Goal: Task Accomplishment & Management: Manage account settings

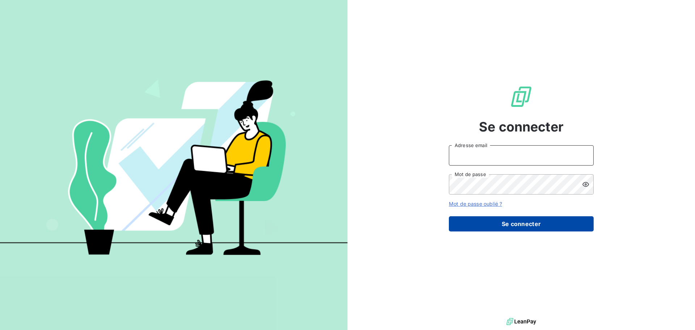
type input "[EMAIL_ADDRESS][DOMAIN_NAME]"
click at [520, 224] on button "Se connecter" at bounding box center [521, 223] width 145 height 15
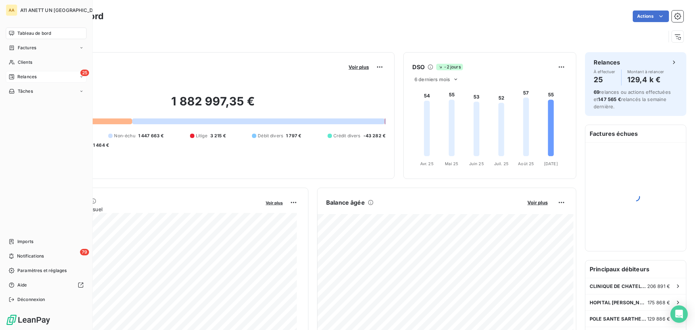
click at [19, 76] on span "Relances" at bounding box center [26, 76] width 19 height 7
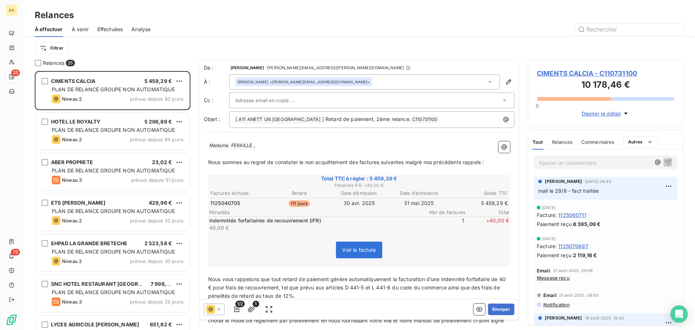
scroll to position [253, 150]
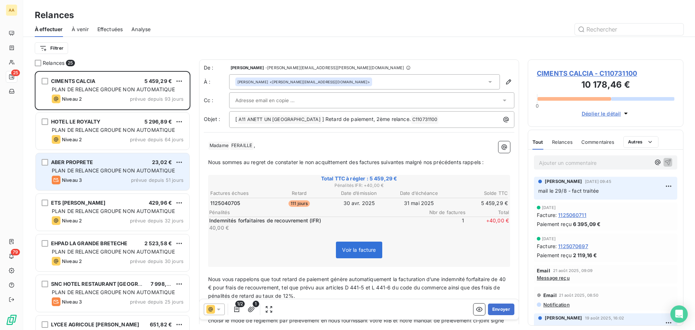
click at [132, 174] on div "ABER PROPRETE 23,02 € PLAN DE RELANCE GROUPE NON AUTOMATIQUE Niveau 3 prévue de…" at bounding box center [112, 171] width 153 height 37
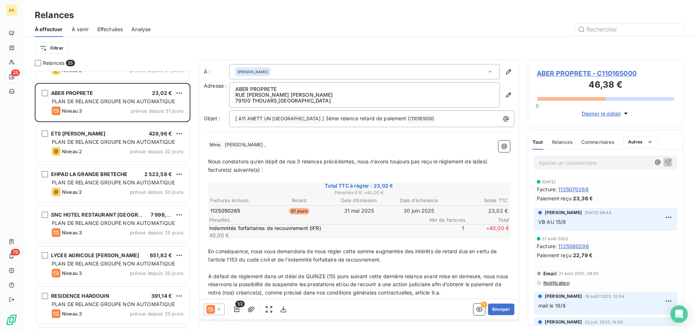
scroll to position [109, 0]
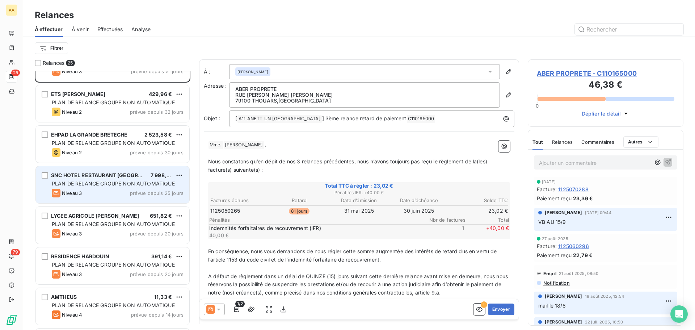
click at [125, 183] on span "PLAN DE RELANCE GROUPE NON AUTOMATIQUE" at bounding box center [113, 183] width 123 height 6
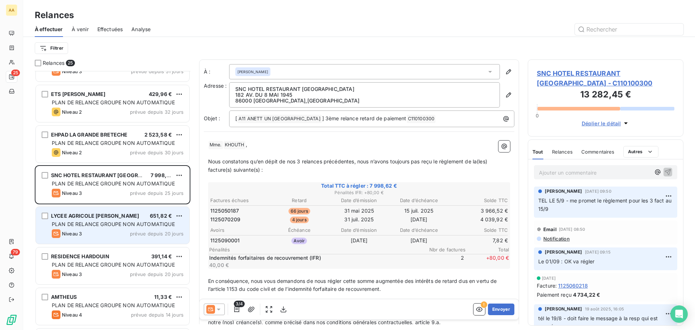
click at [129, 226] on span "PLAN DE RELANCE GROUPE NON AUTOMATIQUE" at bounding box center [113, 224] width 123 height 6
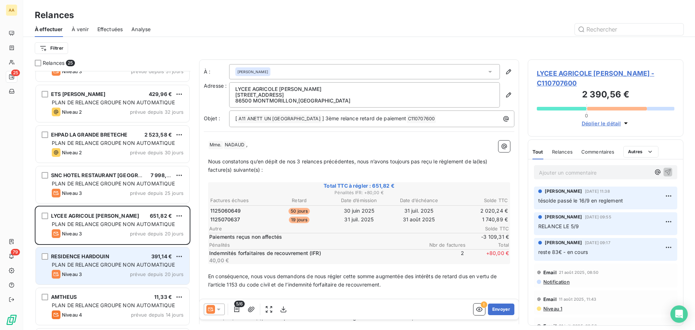
click at [119, 264] on span "PLAN DE RELANCE GROUPE NON AUTOMATIQUE" at bounding box center [113, 264] width 123 height 6
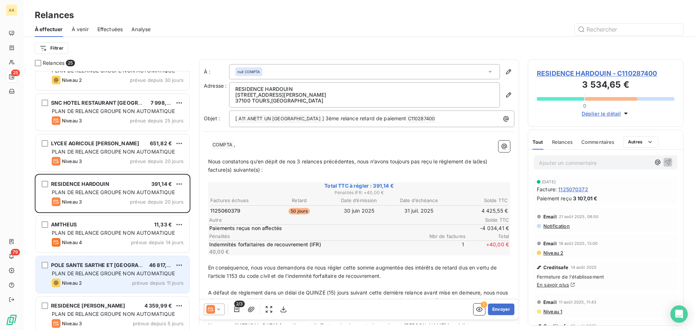
scroll to position [217, 0]
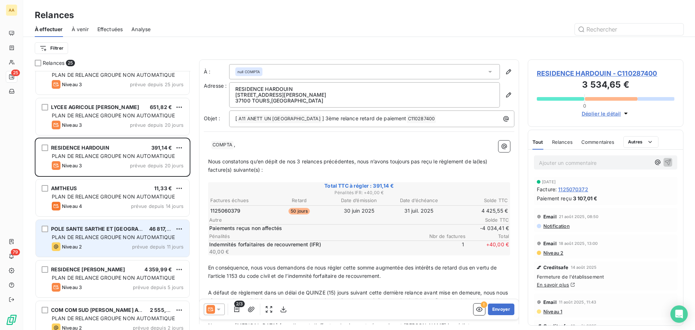
click at [117, 238] on span "PLAN DE RELANCE GROUPE NON AUTOMATIQUE" at bounding box center [113, 237] width 123 height 6
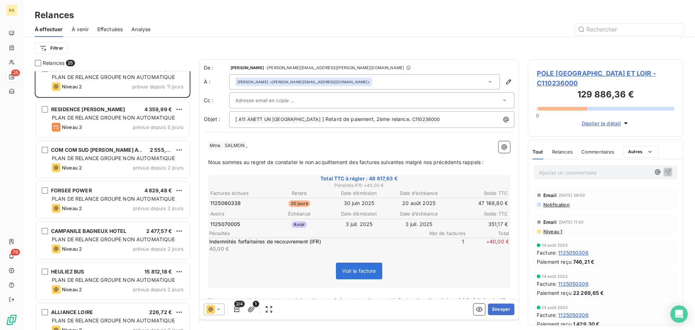
scroll to position [398, 0]
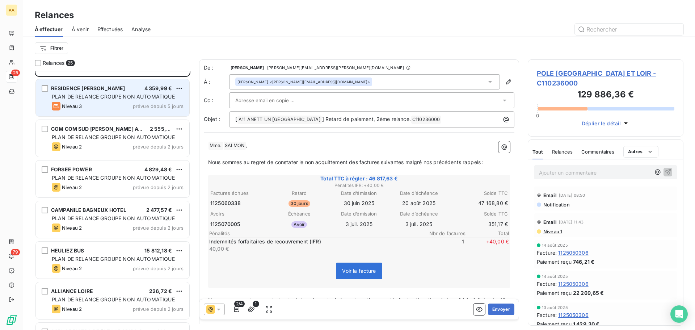
click at [140, 104] on span "prévue depuis 5 jours" at bounding box center [158, 106] width 51 height 6
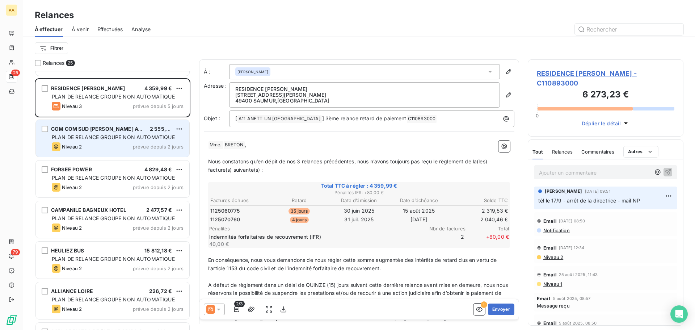
click at [125, 145] on div "Niveau 2 prévue depuis 2 jours" at bounding box center [118, 146] width 132 height 9
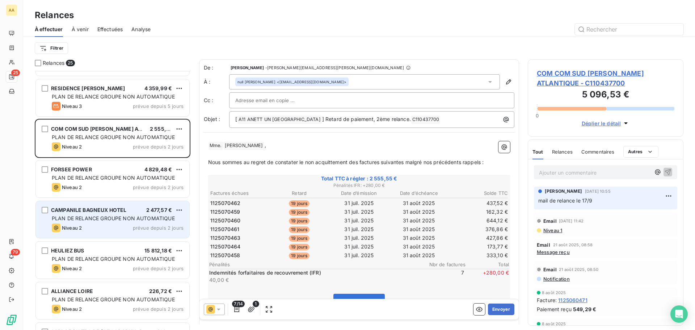
click at [109, 221] on span "PLAN DE RELANCE GROUPE NON AUTOMATIQUE" at bounding box center [113, 218] width 123 height 6
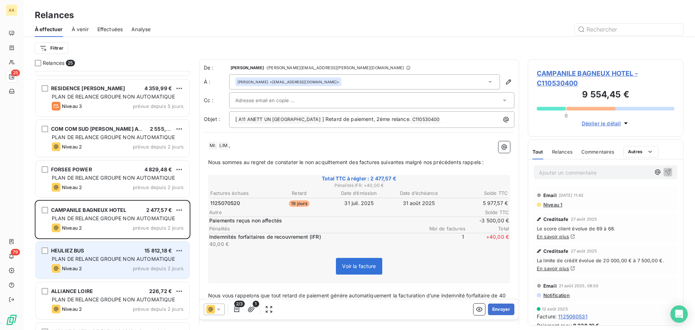
click at [101, 259] on span "PLAN DE RELANCE GROUPE NON AUTOMATIQUE" at bounding box center [113, 258] width 123 height 6
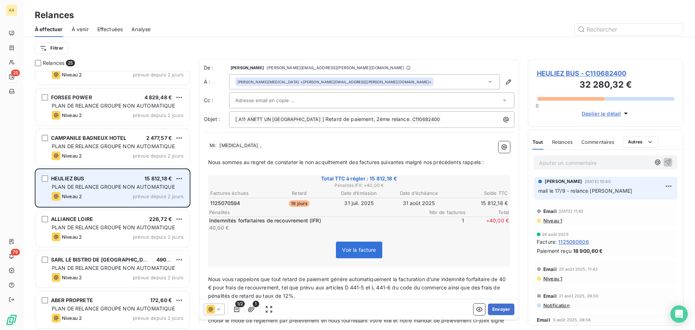
scroll to position [471, 0]
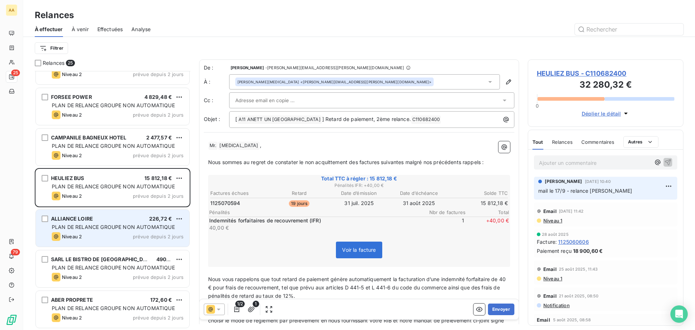
click at [116, 238] on div "Niveau 2 prévue depuis 2 jours" at bounding box center [118, 236] width 132 height 9
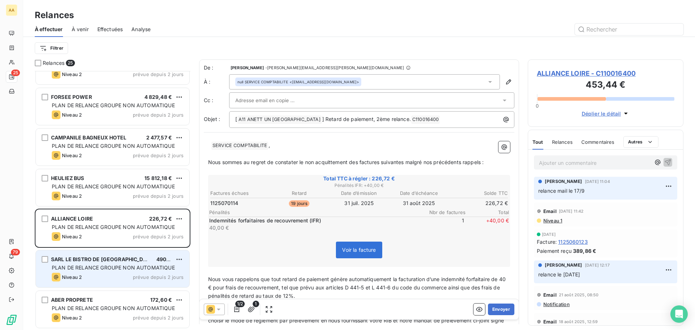
click at [109, 260] on span "SARL LE BISTRO DE [GEOGRAPHIC_DATA][PERSON_NAME]" at bounding box center [124, 259] width 147 height 6
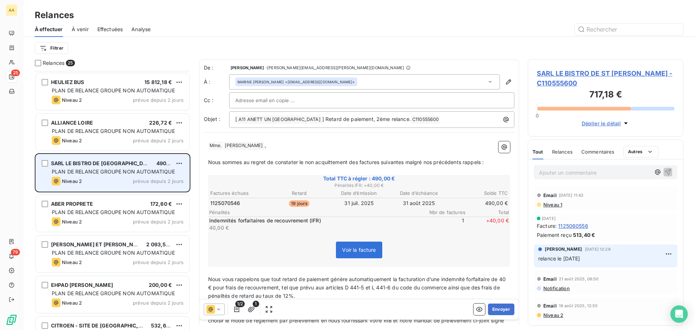
scroll to position [579, 0]
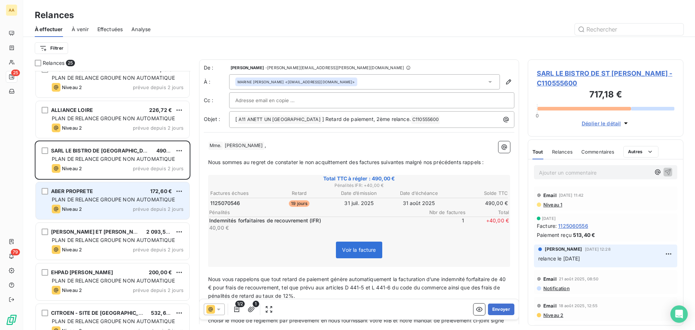
click at [123, 201] on span "PLAN DE RELANCE GROUPE NON AUTOMATIQUE" at bounding box center [113, 199] width 123 height 6
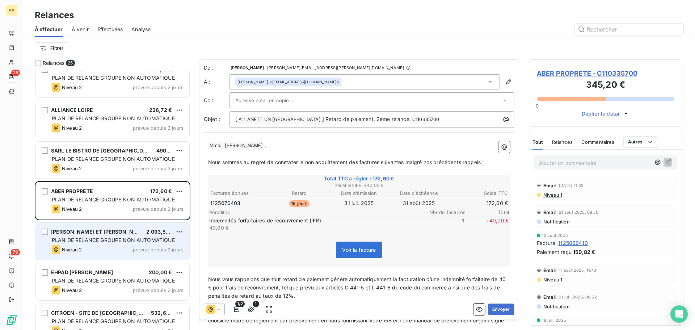
click at [117, 245] on div "Niveau 2 prévue depuis 2 jours" at bounding box center [118, 249] width 132 height 9
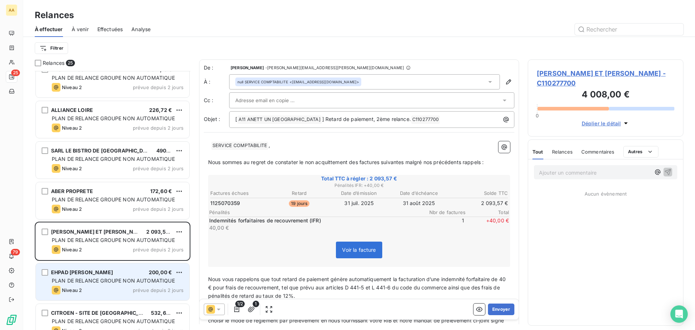
click at [107, 279] on span "PLAN DE RELANCE GROUPE NON AUTOMATIQUE" at bounding box center [113, 280] width 123 height 6
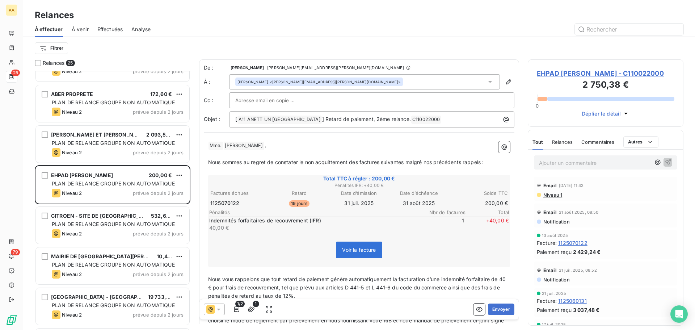
scroll to position [724, 0]
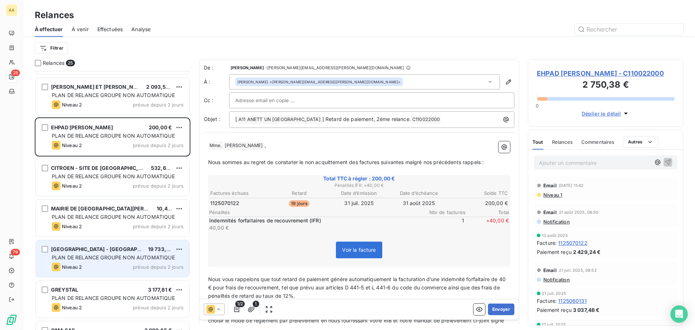
click at [121, 261] on div "PLAN DE RELANCE GROUPE NON AUTOMATIQUE" at bounding box center [118, 257] width 132 height 7
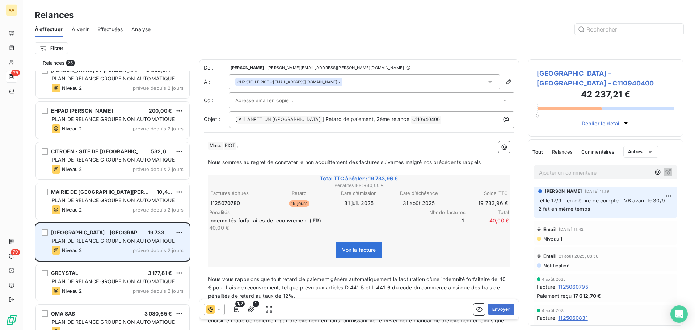
scroll to position [755, 0]
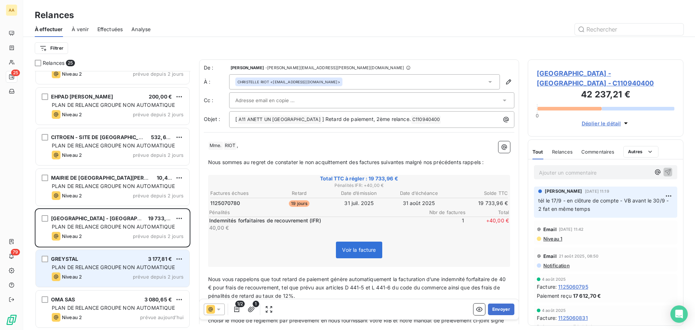
click at [119, 269] on span "PLAN DE RELANCE GROUPE NON AUTOMATIQUE" at bounding box center [113, 267] width 123 height 6
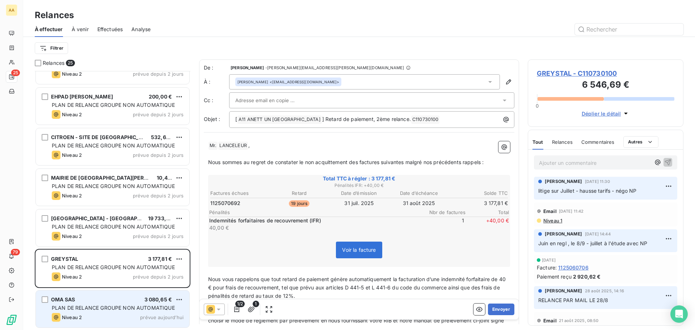
click at [112, 311] on div "OMA SAS 3 080,65 € PLAN DE RELANCE GROUPE NON AUTOMATIQUE Niveau 2 prévue aujou…" at bounding box center [112, 308] width 153 height 37
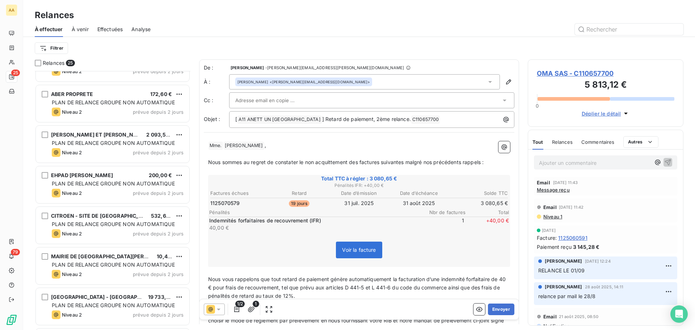
scroll to position [538, 0]
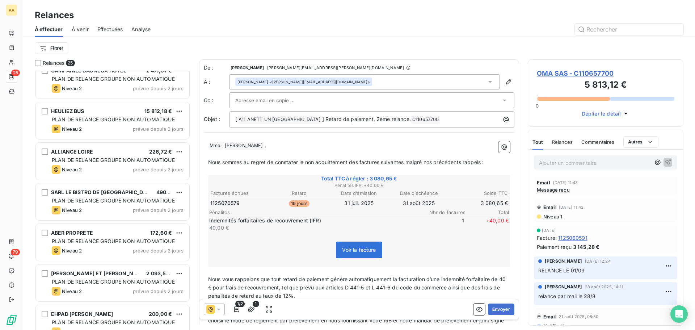
click at [82, 28] on span "À venir" at bounding box center [80, 29] width 17 height 7
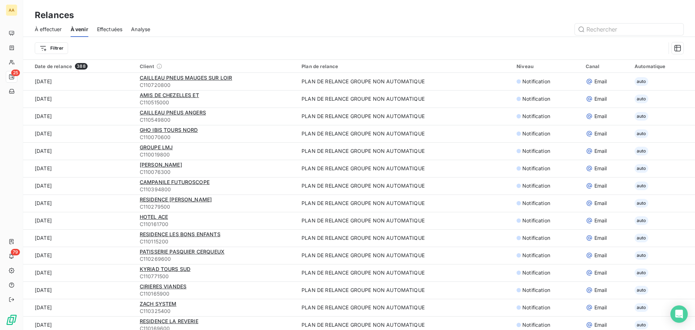
click at [41, 30] on span "À effectuer" at bounding box center [48, 29] width 27 height 7
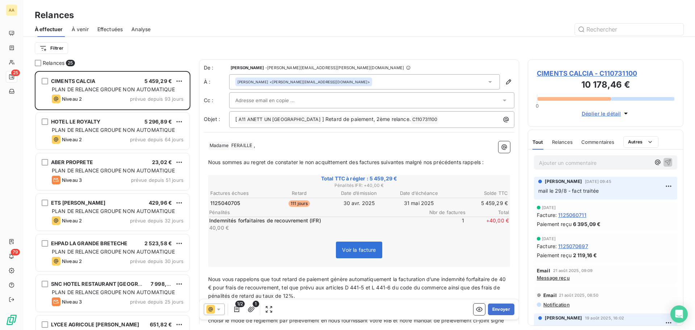
scroll to position [253, 150]
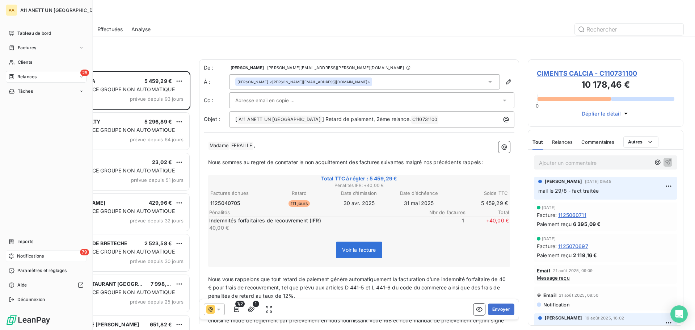
click at [28, 255] on span "Notifications" at bounding box center [30, 256] width 27 height 7
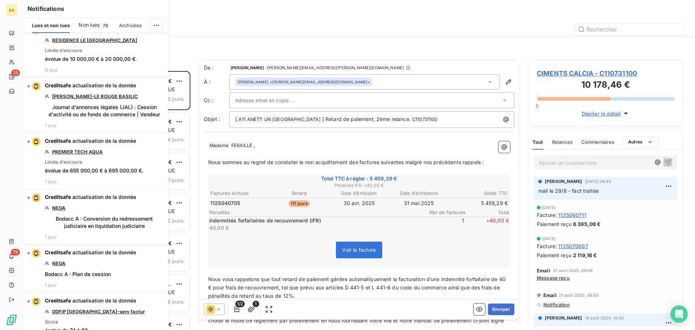
scroll to position [0, 0]
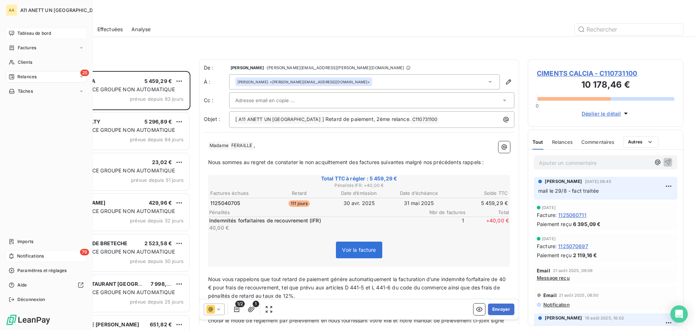
click at [22, 33] on span "Tableau de bord" at bounding box center [34, 33] width 34 height 7
